Goal: Navigation & Orientation: Understand site structure

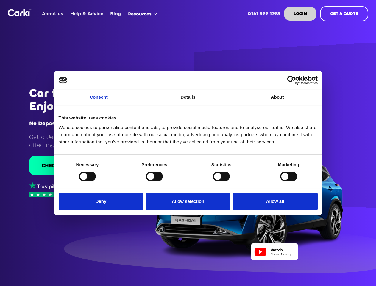
click at [99, 101] on link "Consent" at bounding box center [98, 97] width 89 height 16
click at [188, 101] on link "Details" at bounding box center [187, 97] width 89 height 16
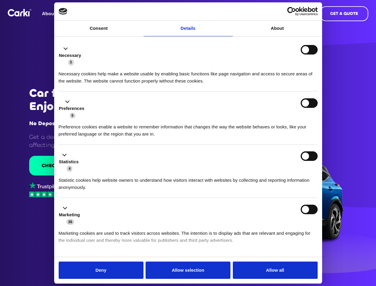
click at [277, 85] on div "Necessary cookies help make a website usable by enabling basic functions like p…" at bounding box center [188, 75] width 259 height 19
click at [87, 176] on li "Statistics 4 Statistic cookies help website owners to understand how visitors i…" at bounding box center [188, 171] width 259 height 53
click at [154, 176] on li "Statistics 4 Statistic cookies help website owners to understand how visitors i…" at bounding box center [188, 171] width 259 height 53
click at [221, 176] on li "Statistics 4 Statistic cookies help website owners to understand how visitors i…" at bounding box center [188, 171] width 259 height 53
click at [288, 176] on li "Statistics 4 Statistic cookies help website owners to understand how visitors i…" at bounding box center [188, 171] width 259 height 53
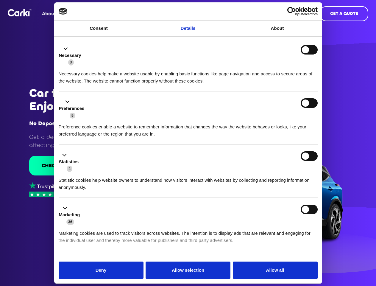
click at [102, 172] on div "Statistics 4" at bounding box center [188, 161] width 259 height 21
click at [188, 172] on div "Statistics 4" at bounding box center [188, 161] width 259 height 21
click at [274, 172] on div "Statistics 4" at bounding box center [188, 161] width 259 height 21
